Goal: Download file/media

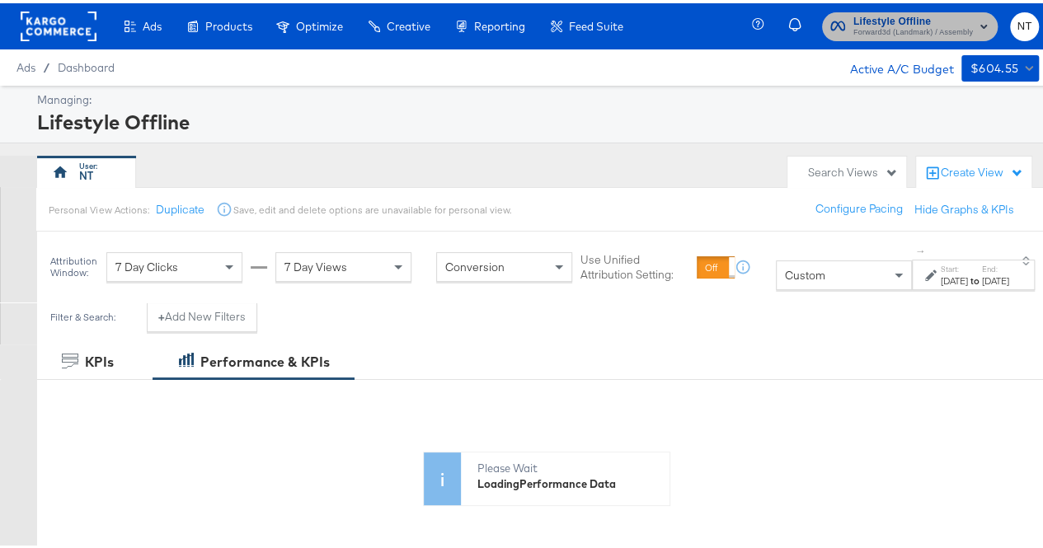
click at [905, 26] on span "Forward3d (Landmark) / Assembly" at bounding box center [913, 29] width 120 height 13
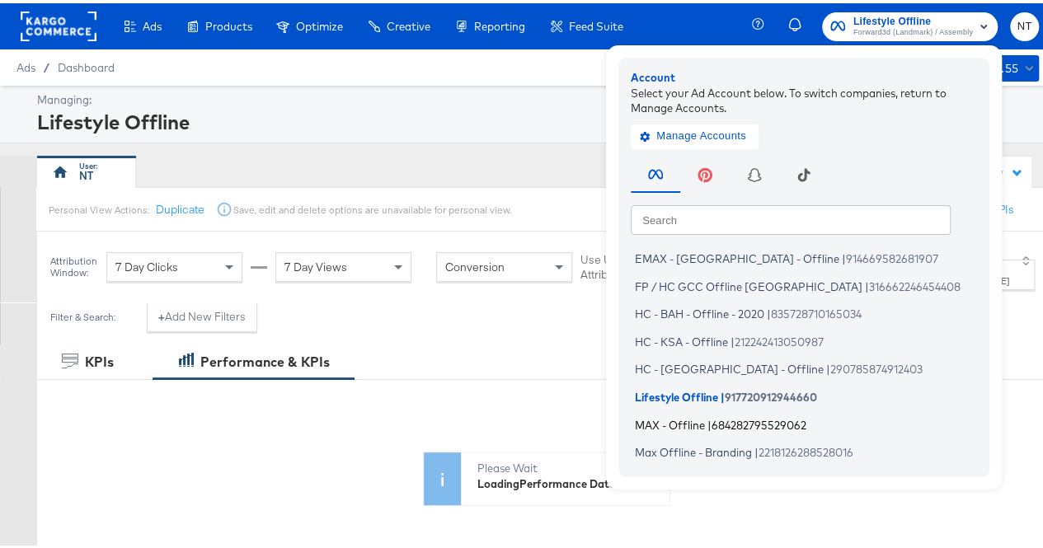
click at [660, 423] on span "MAX - Offline" at bounding box center [670, 421] width 70 height 13
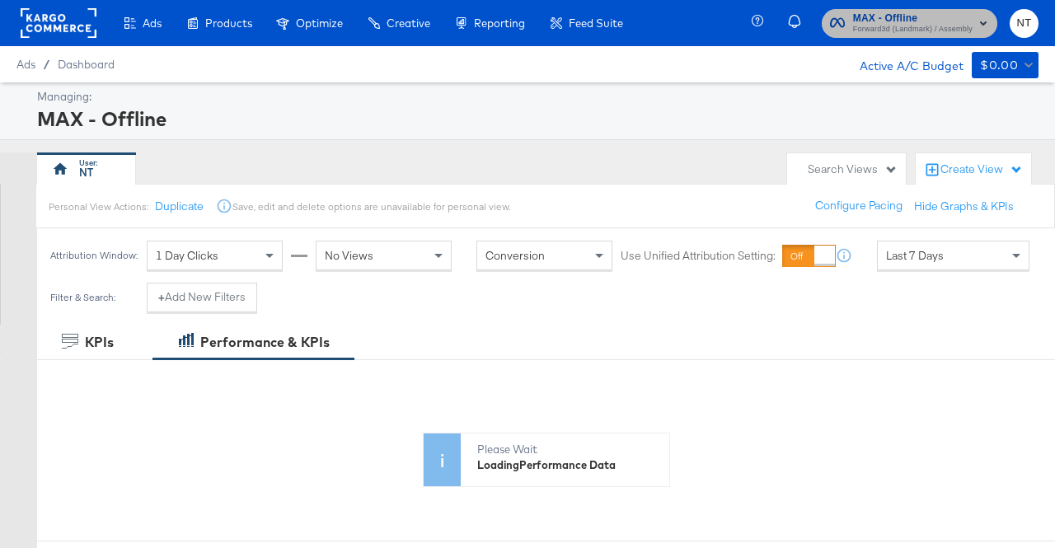
click at [974, 22] on rect "button" at bounding box center [984, 23] width 20 height 20
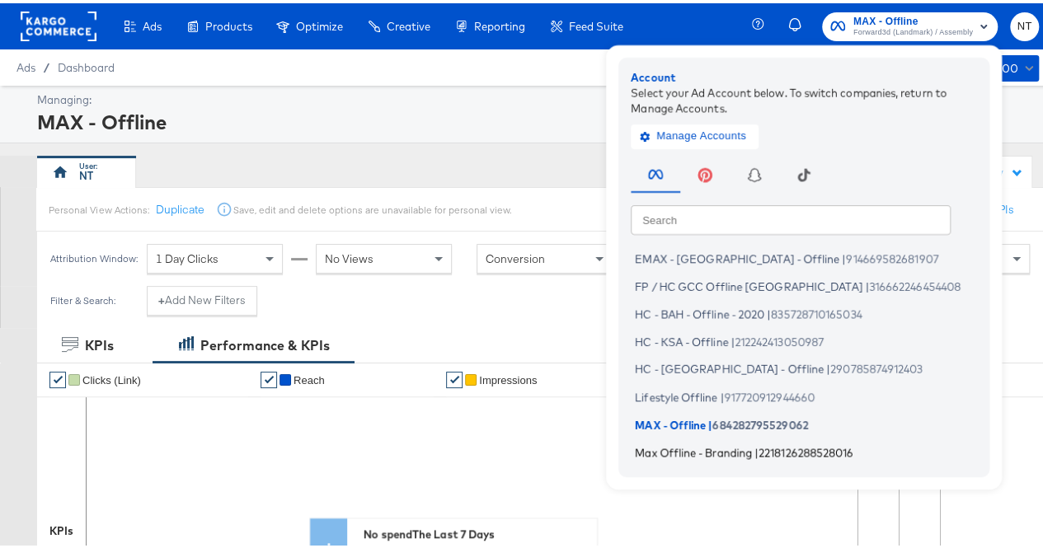
scroll to position [82, 0]
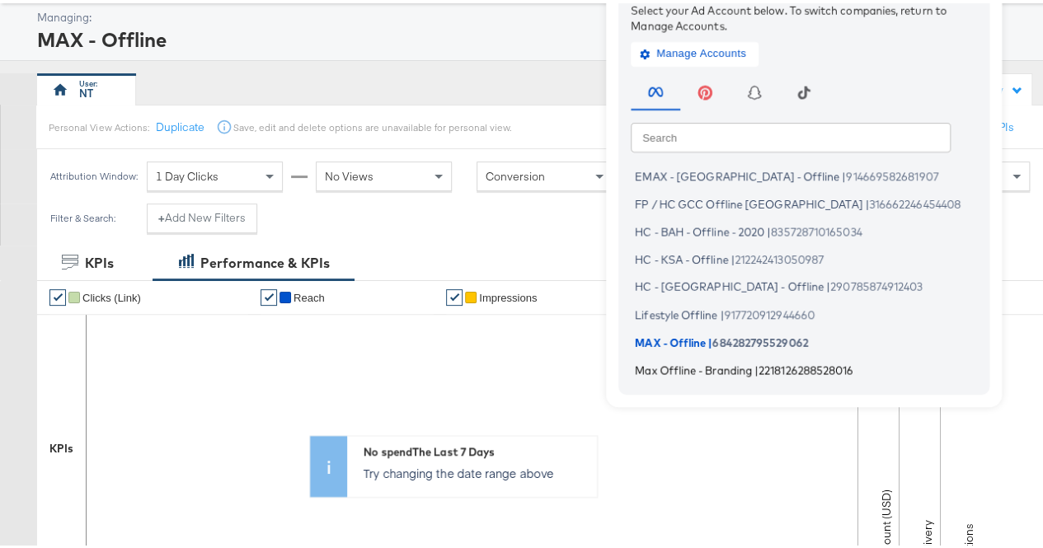
click at [697, 370] on span "Max Offline - Branding" at bounding box center [693, 366] width 117 height 13
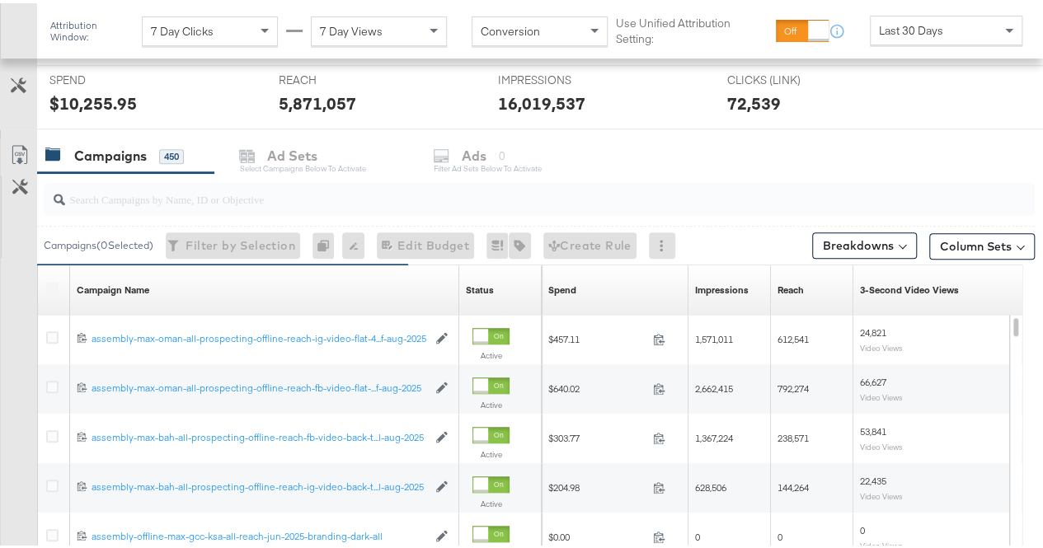
scroll to position [608, 0]
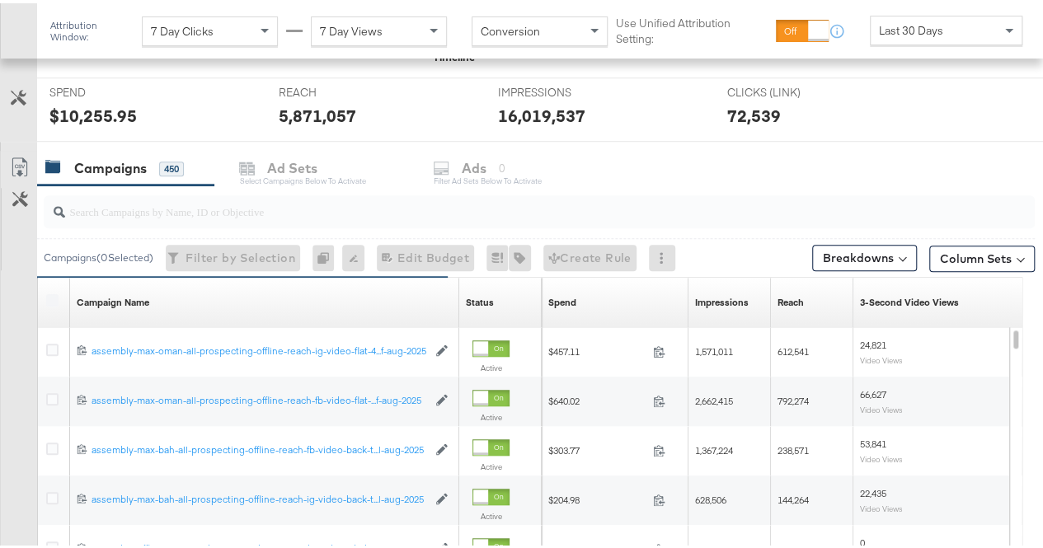
click at [180, 213] on input "search" at bounding box center [506, 201] width 883 height 32
paste input "aug-2025-branding"
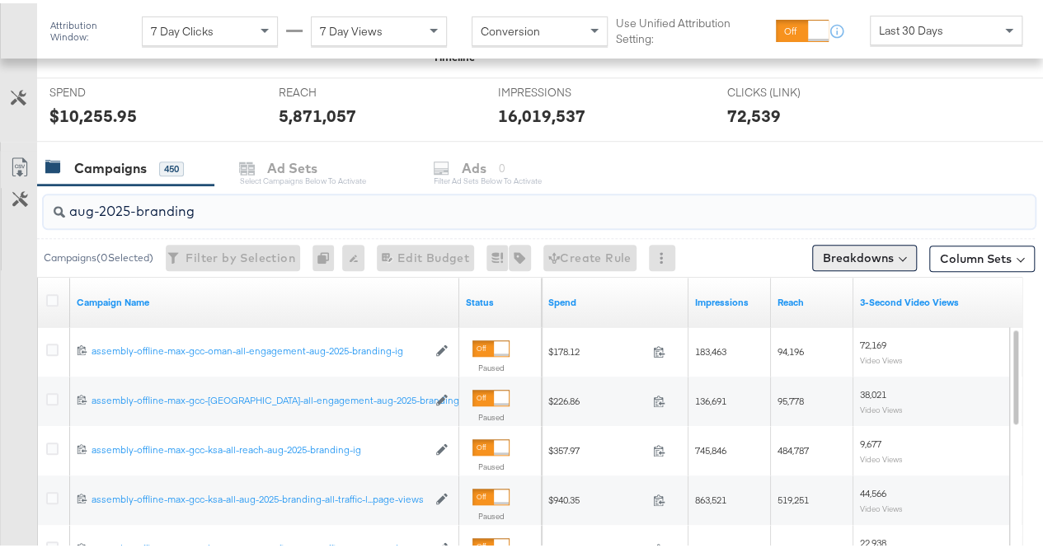
type input "aug-2025-branding"
click at [876, 257] on button "Breakdowns" at bounding box center [864, 255] width 105 height 26
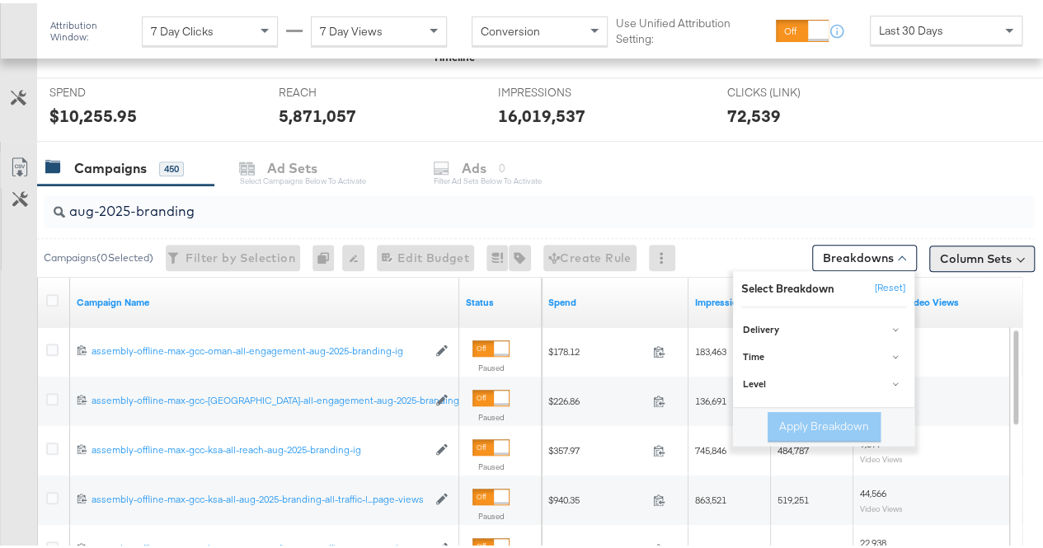
click at [965, 254] on button "Column Sets" at bounding box center [982, 255] width 106 height 26
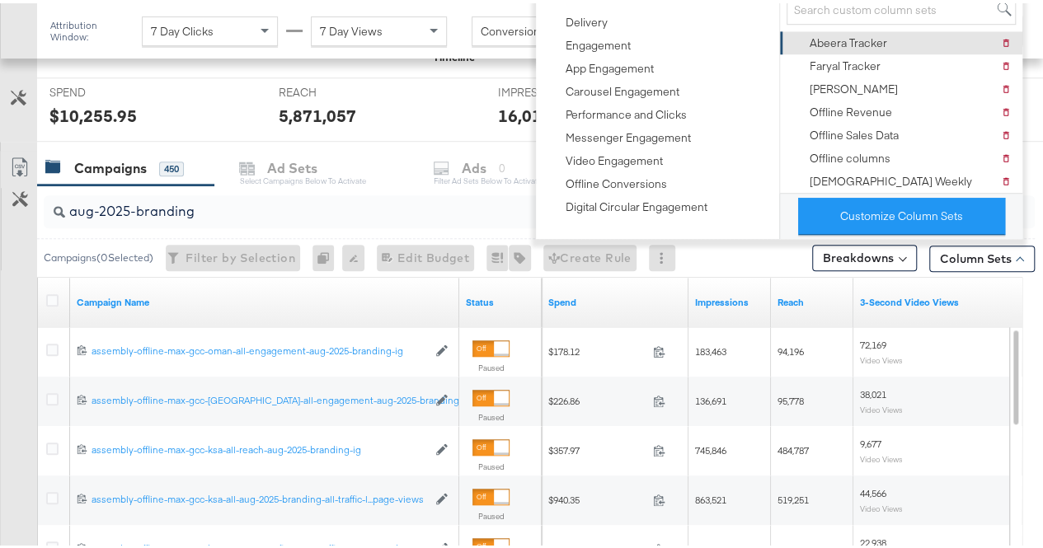
click at [856, 36] on div "Abeera Tracker" at bounding box center [848, 40] width 77 height 16
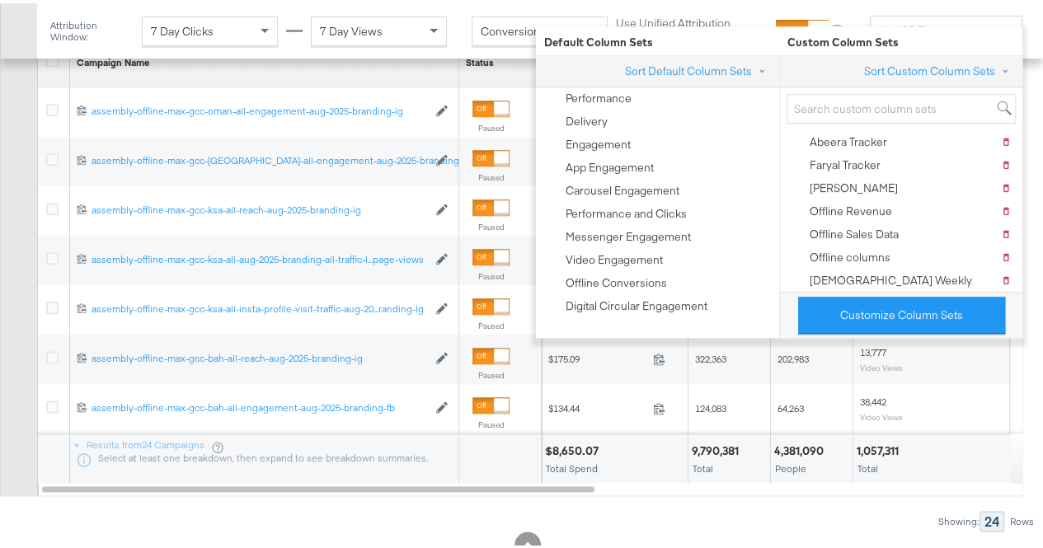
scroll to position [898, 0]
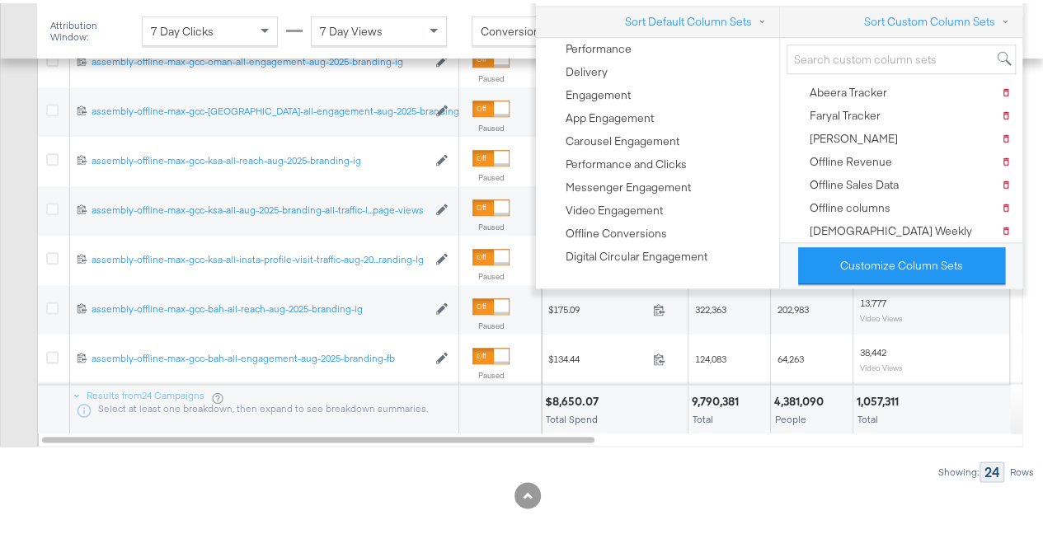
click at [775, 491] on div at bounding box center [527, 492] width 1055 height 26
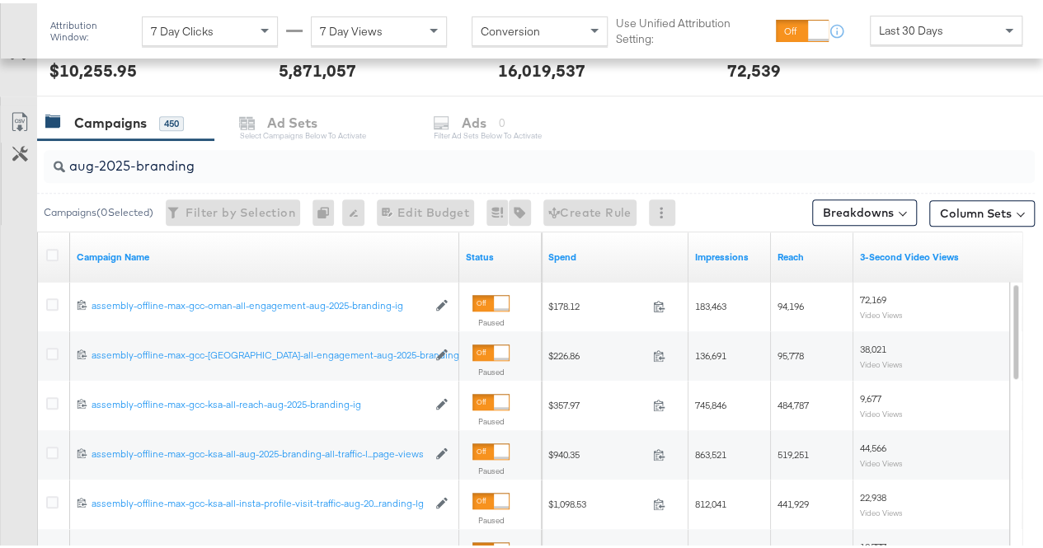
scroll to position [650, 0]
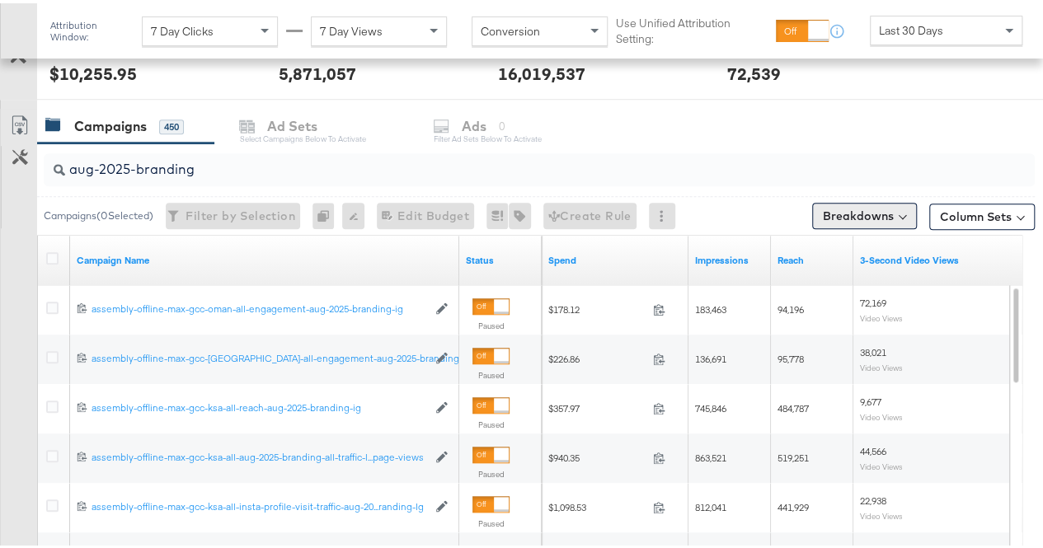
click at [854, 220] on button "Breakdowns" at bounding box center [864, 213] width 105 height 26
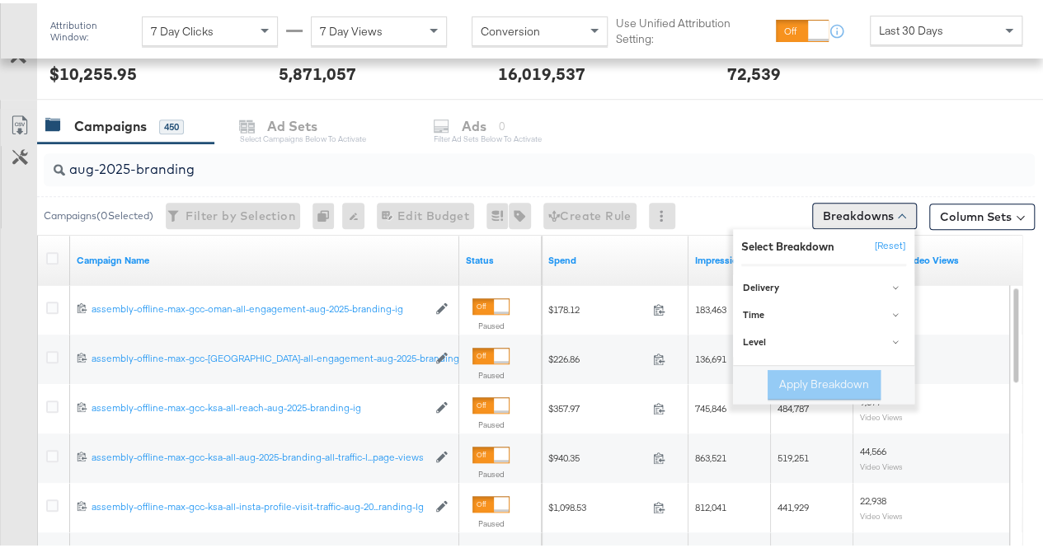
click at [856, 219] on button "Breakdowns" at bounding box center [864, 213] width 105 height 26
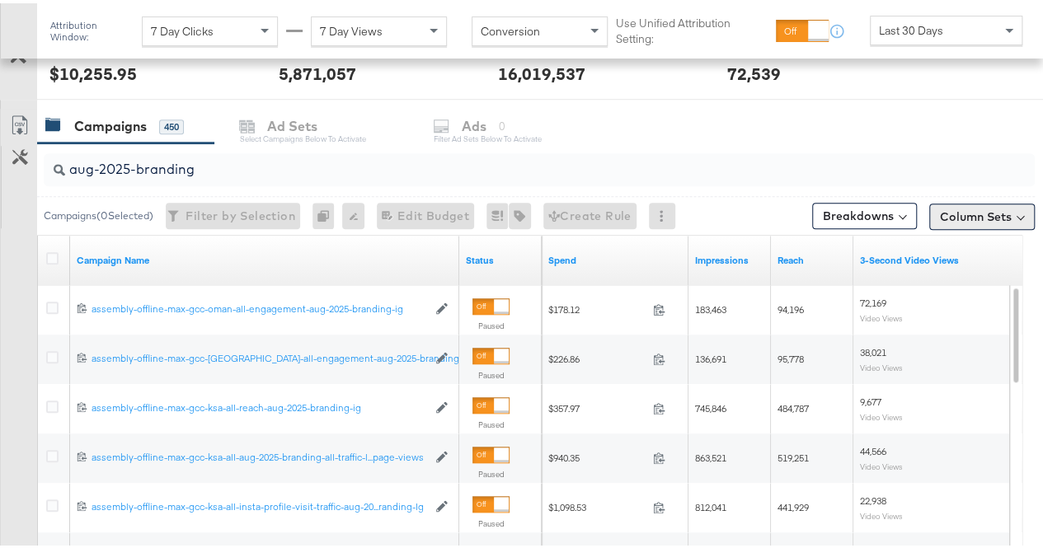
click at [948, 209] on button "Column Sets" at bounding box center [982, 213] width 106 height 26
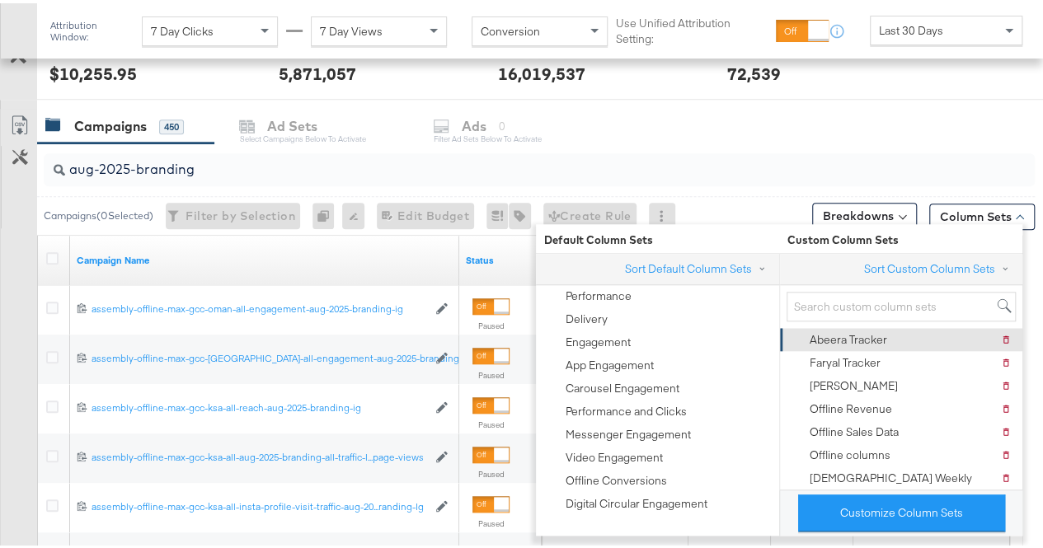
click at [864, 336] on div "Abeera Tracker" at bounding box center [848, 337] width 77 height 16
click at [759, 144] on input "aug-2025-branding" at bounding box center [506, 159] width 883 height 32
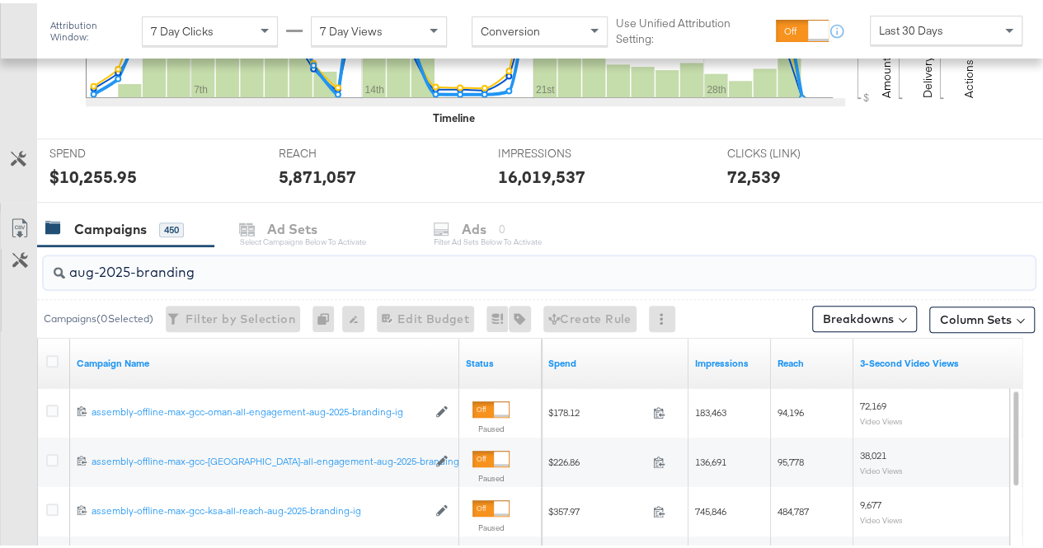
scroll to position [660, 0]
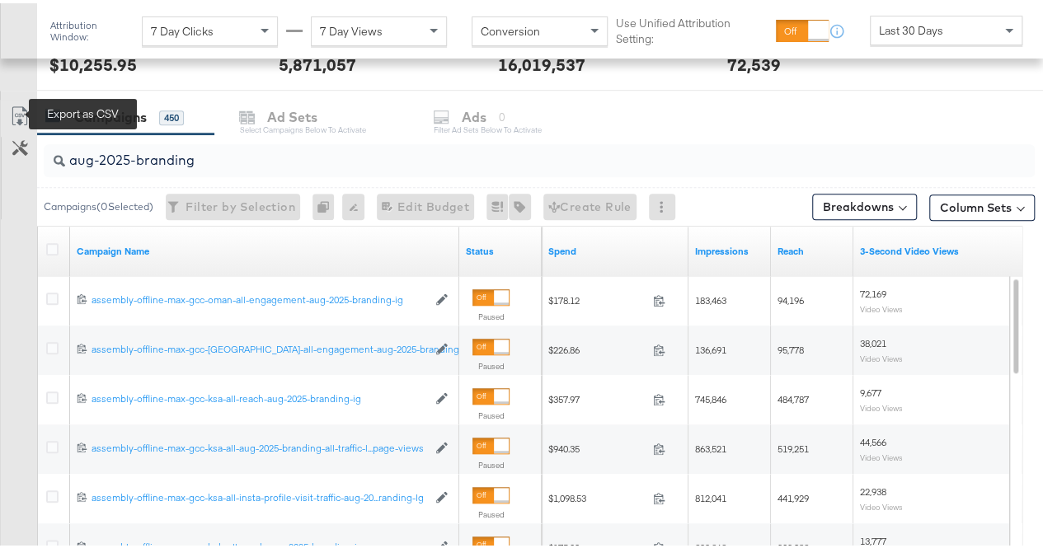
click at [13, 106] on icon at bounding box center [20, 113] width 20 height 20
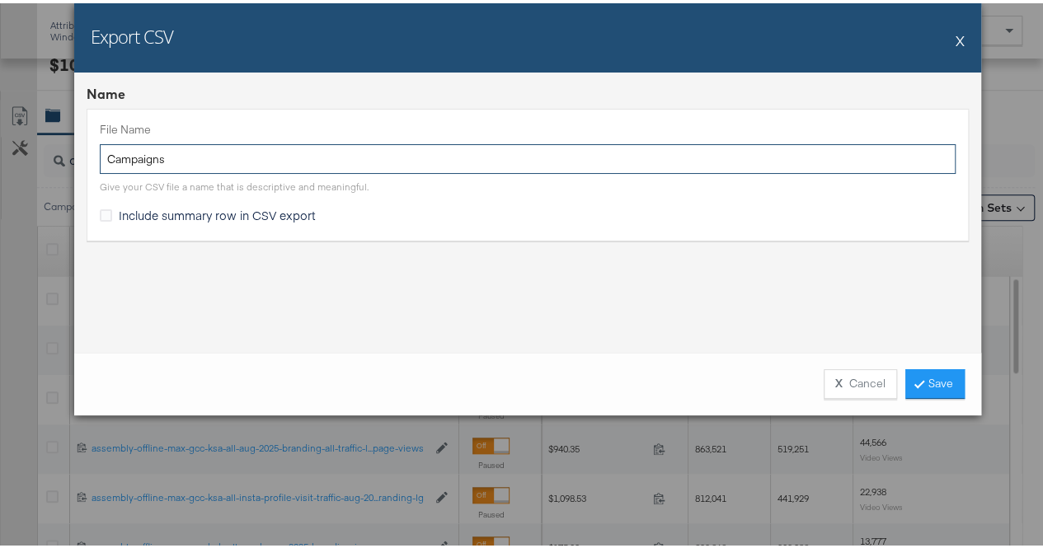
click at [311, 157] on input "Campaigns" at bounding box center [528, 156] width 856 height 31
paste input "aug-2025-branding"
type input "aug-2025-branding"
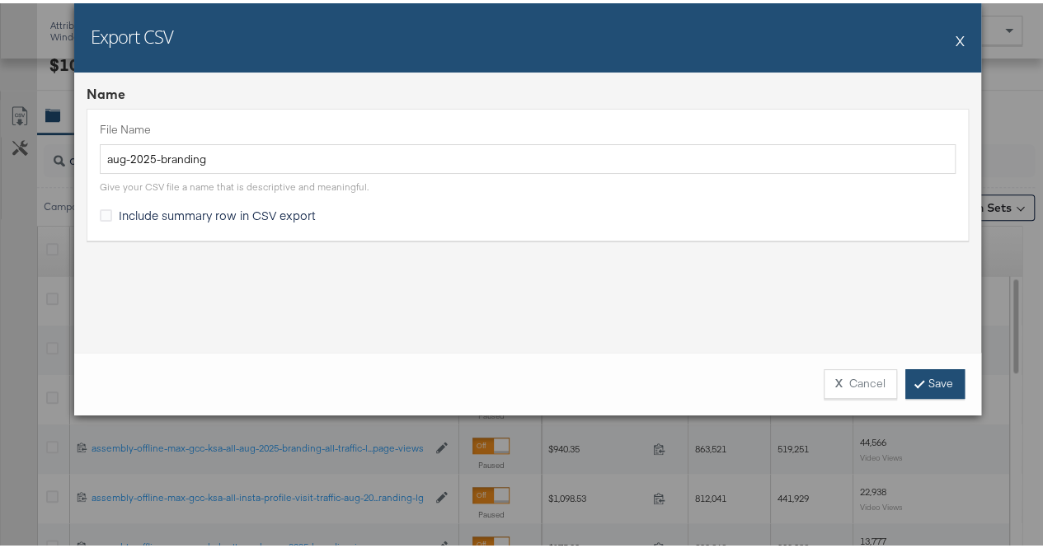
click at [925, 385] on link "Save" at bounding box center [934, 381] width 59 height 30
